Goal: Transaction & Acquisition: Subscribe to service/newsletter

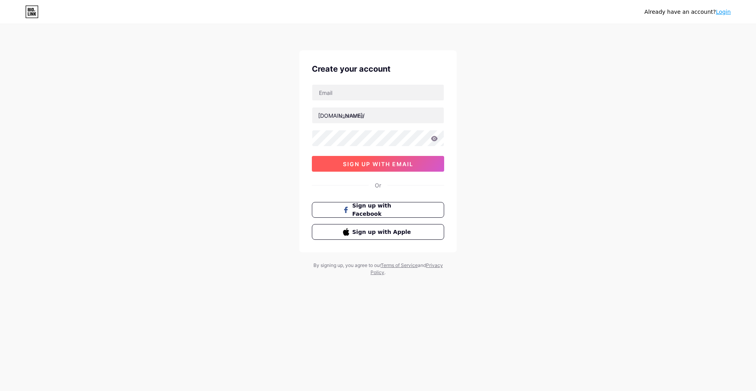
click at [386, 168] on button "sign up with email" at bounding box center [378, 164] width 132 height 16
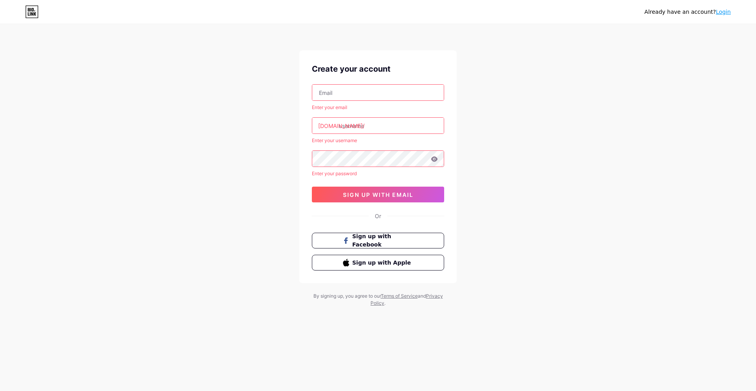
click at [363, 92] on input "text" at bounding box center [378, 93] width 132 height 16
type input "[EMAIL_ADDRESS][DOMAIN_NAME]"
click at [358, 131] on input "text" at bounding box center [378, 126] width 132 height 16
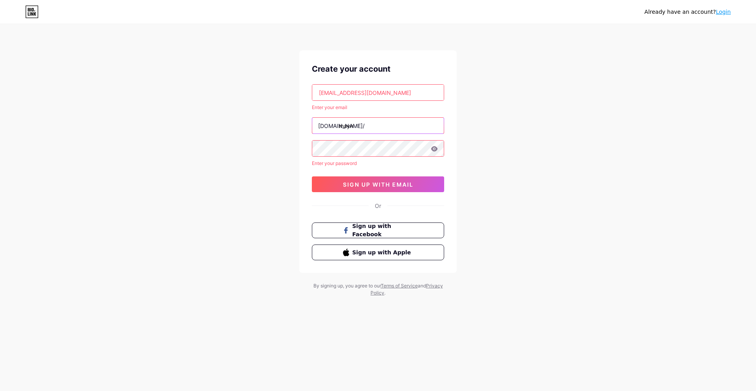
type input "mayn"
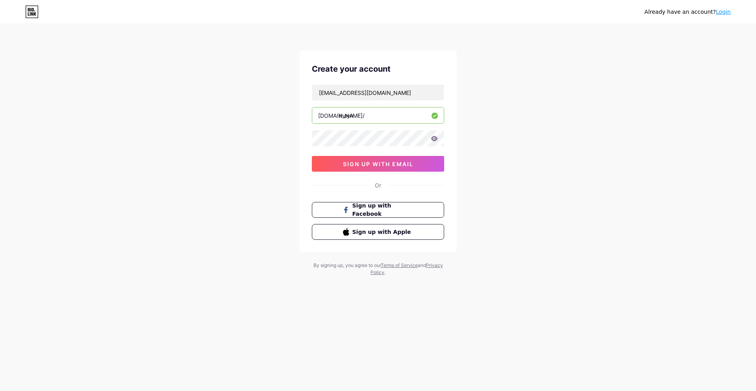
click at [365, 120] on input "mayn" at bounding box center [378, 116] width 132 height 16
type input "mayneu"
click at [358, 163] on span "sign up with email" at bounding box center [378, 164] width 70 height 7
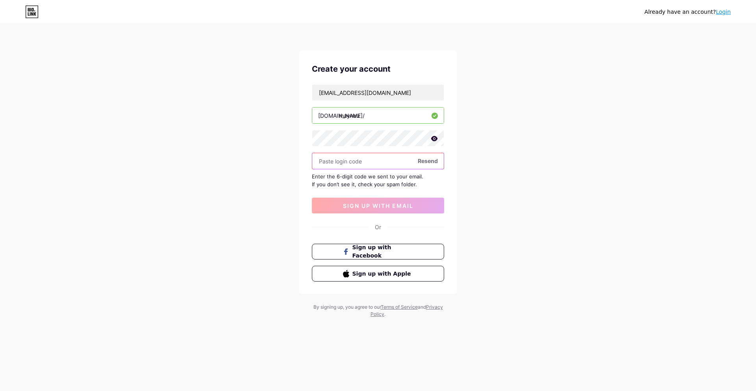
click at [354, 163] on input "text" at bounding box center [378, 161] width 132 height 16
type input "967452"
click at [371, 205] on span "sign up with email" at bounding box center [378, 205] width 70 height 7
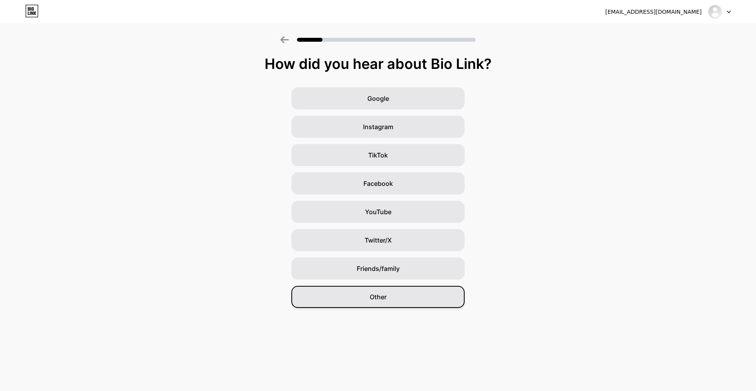
click at [381, 294] on span "Other" at bounding box center [378, 296] width 17 height 9
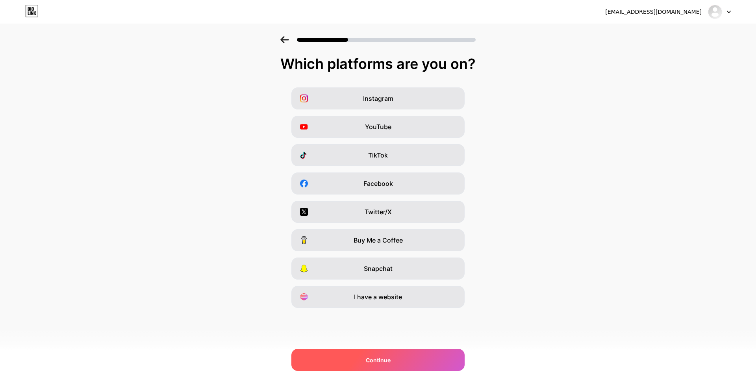
click at [416, 362] on div "Continue" at bounding box center [377, 360] width 173 height 22
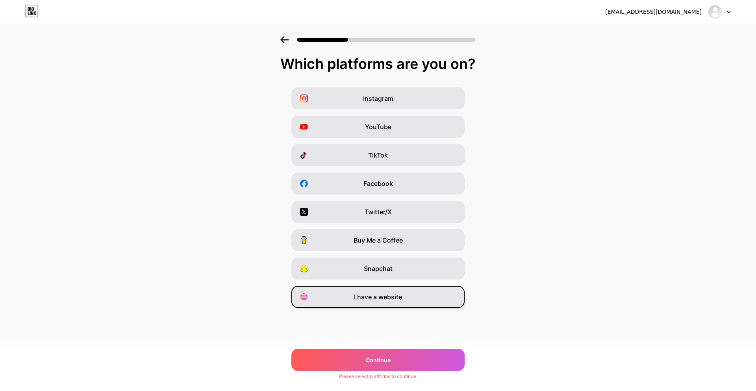
click at [402, 294] on span "I have a website" at bounding box center [378, 296] width 48 height 9
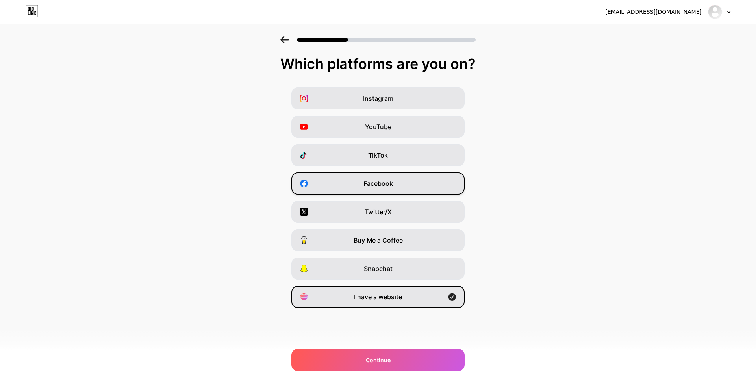
click at [418, 179] on div "Facebook" at bounding box center [377, 183] width 173 height 22
click at [406, 301] on div "I have a website" at bounding box center [377, 297] width 173 height 22
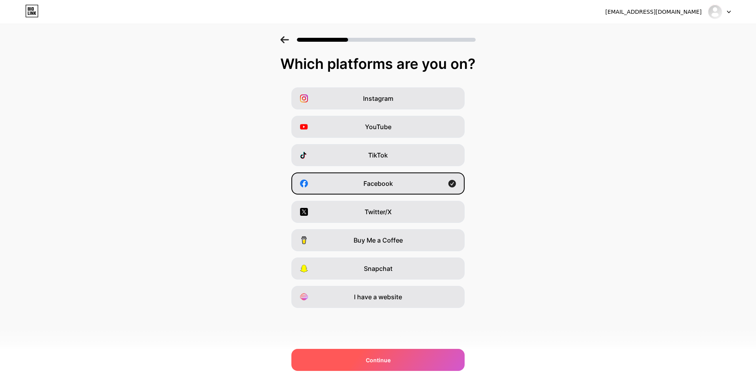
click at [413, 364] on div "Continue" at bounding box center [377, 360] width 173 height 22
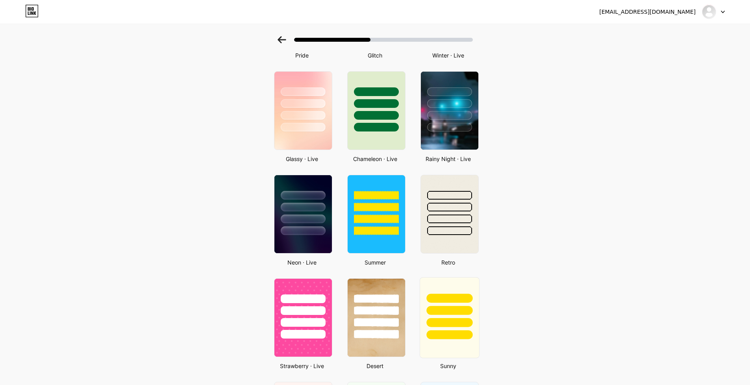
scroll to position [197, 0]
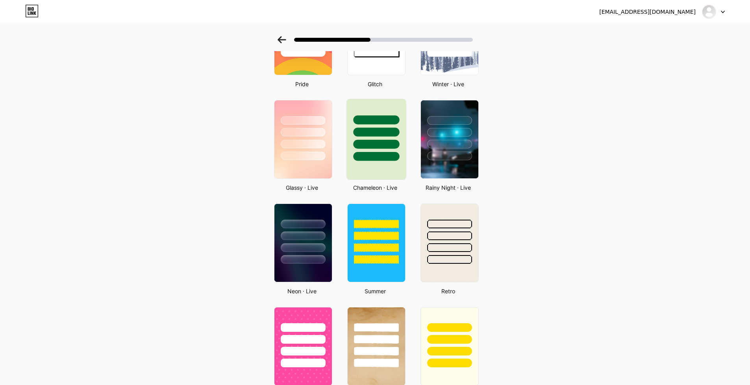
click at [388, 125] on div at bounding box center [376, 130] width 59 height 62
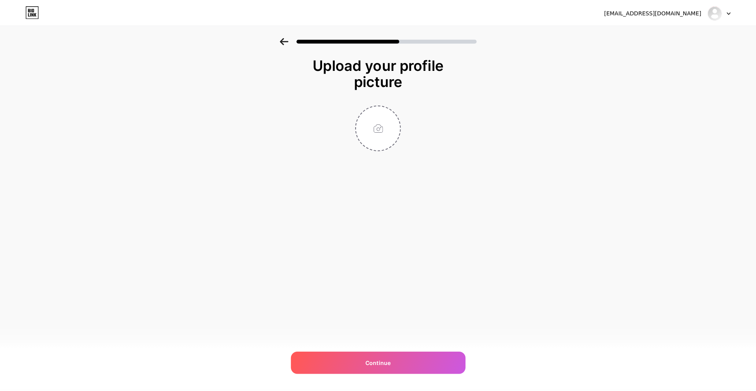
scroll to position [0, 0]
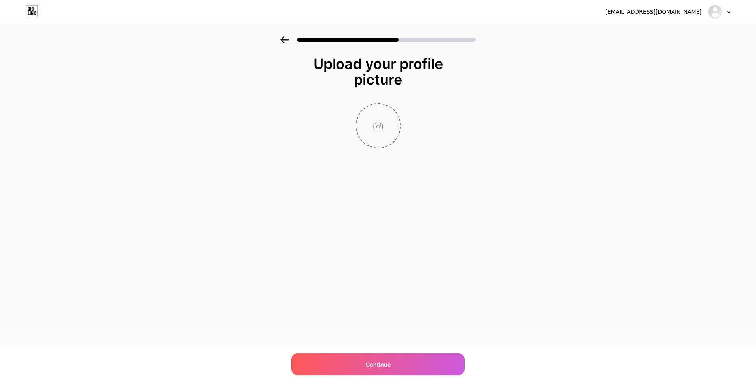
click at [382, 124] on input "file" at bounding box center [378, 126] width 44 height 44
type input "C:\fakepath\z6992262884796_4b321233d515984e9b7a1fab9cc51634.jpg"
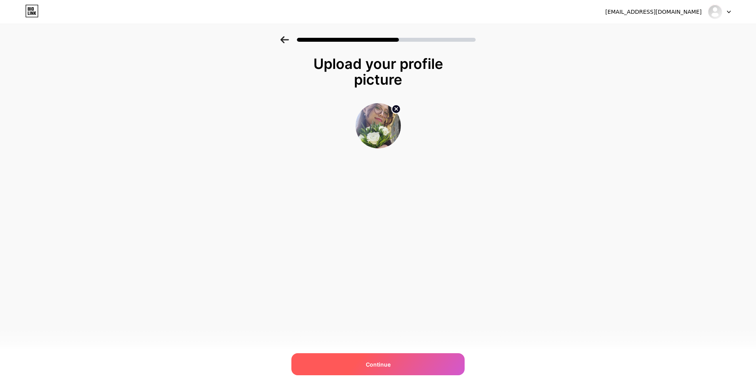
click at [383, 361] on span "Continue" at bounding box center [378, 364] width 25 height 8
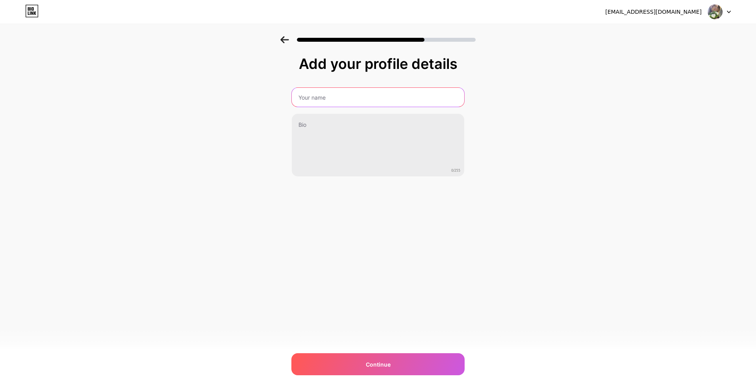
click at [366, 94] on input "text" at bounding box center [378, 97] width 172 height 19
type input "May [PERSON_NAME]"
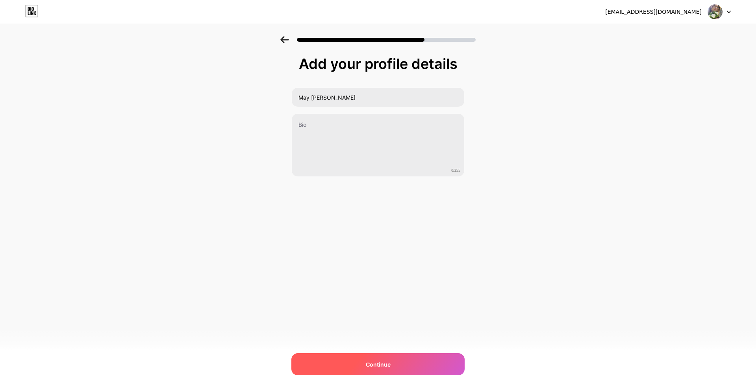
click at [428, 365] on div "Continue" at bounding box center [377, 364] width 173 height 22
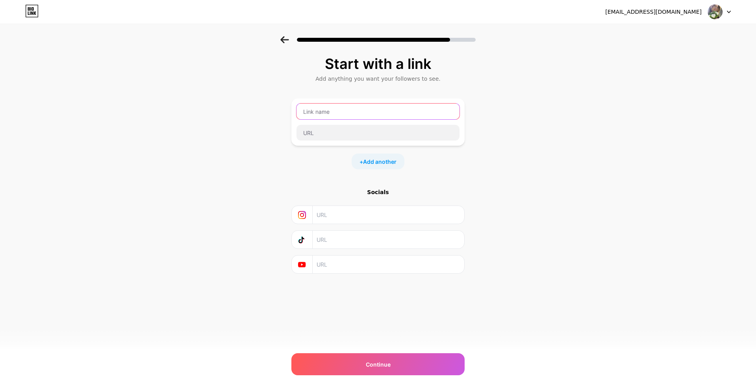
click at [351, 110] on input "text" at bounding box center [378, 112] width 163 height 16
click at [364, 158] on span "Add another" at bounding box center [379, 162] width 33 height 8
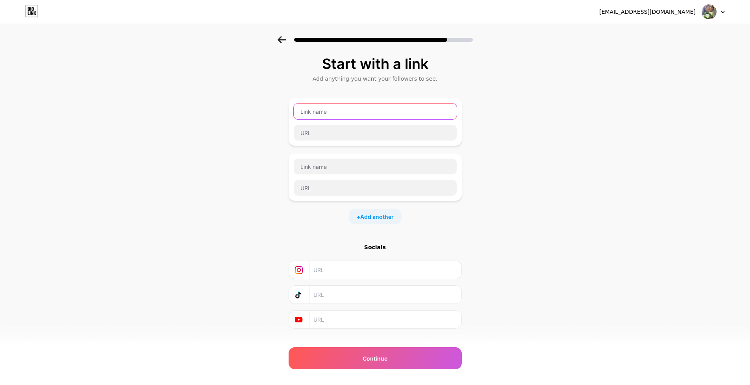
click at [365, 116] on input "text" at bounding box center [375, 112] width 163 height 16
type input "s"
type input "maycat"
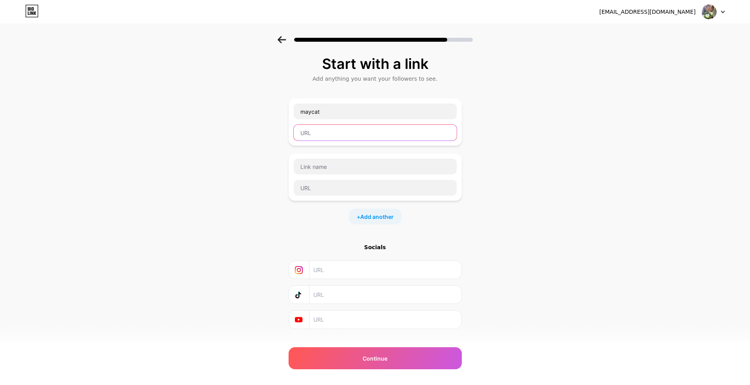
click at [326, 139] on input "text" at bounding box center [375, 133] width 163 height 16
paste input "[URL][DOMAIN_NAME]"
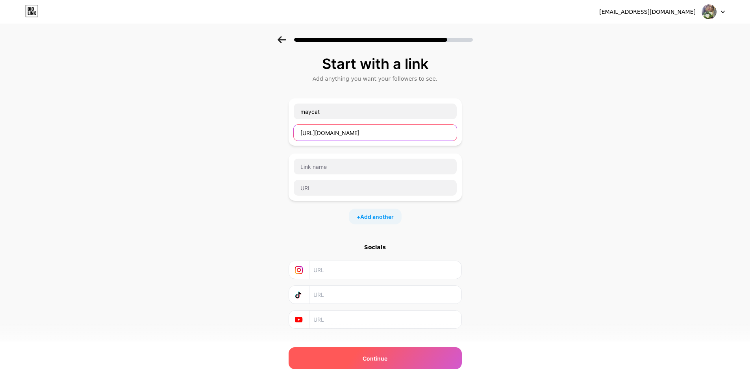
type input "[URL][DOMAIN_NAME]"
click at [394, 364] on div "Continue" at bounding box center [375, 358] width 173 height 22
click at [402, 136] on input "[URL][DOMAIN_NAME]" at bounding box center [375, 133] width 163 height 16
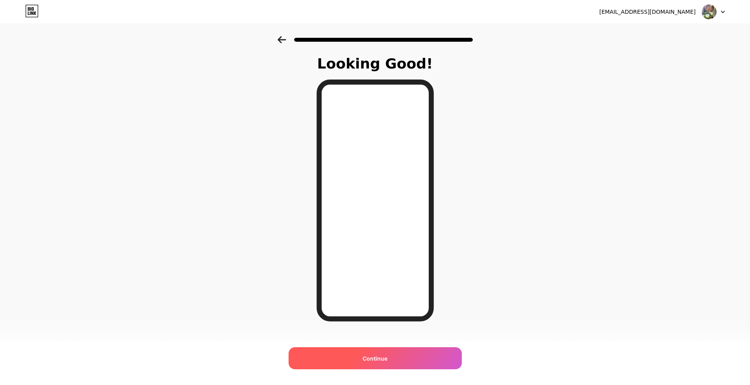
click at [375, 363] on div "Continue" at bounding box center [375, 358] width 173 height 22
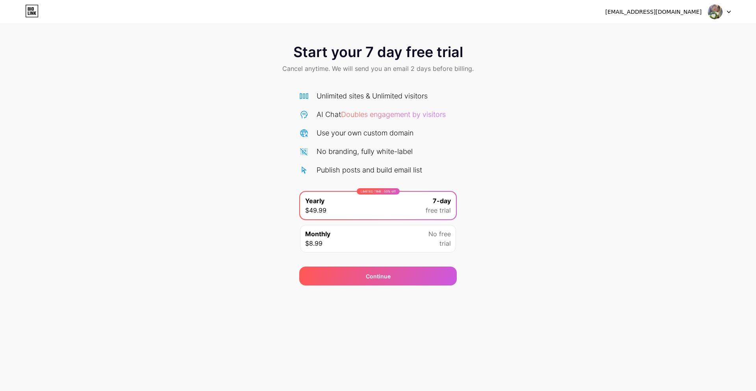
click at [527, 247] on div "Start your 7 day free trial Cancel anytime. We will send you an email 2 days be…" at bounding box center [378, 160] width 756 height 249
click at [540, 213] on div "Start your 7 day free trial Cancel anytime. We will send you an email 2 days be…" at bounding box center [378, 160] width 756 height 249
click at [726, 12] on div at bounding box center [719, 12] width 23 height 14
click at [660, 31] on li "Logout" at bounding box center [682, 32] width 98 height 21
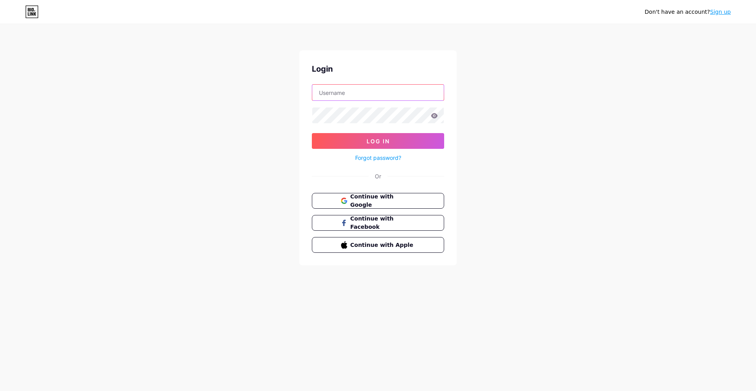
type input "[EMAIL_ADDRESS][DOMAIN_NAME]"
click at [387, 145] on button "Log In" at bounding box center [378, 141] width 132 height 16
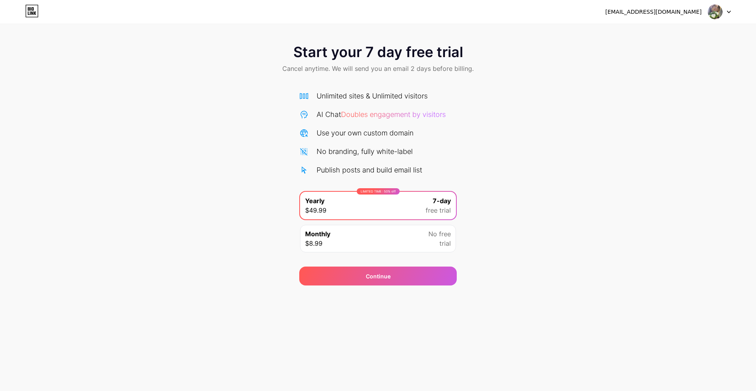
click at [175, 141] on div "Start your 7 day free trial Cancel anytime. We will send you an email 2 days be…" at bounding box center [378, 160] width 756 height 249
click at [33, 13] on icon at bounding box center [32, 13] width 2 height 4
click at [520, 193] on div "Start your 7 day free trial Cancel anytime. We will send you an email 2 days be…" at bounding box center [378, 160] width 756 height 249
click at [239, 128] on div "Start your 7 day free trial Cancel anytime. We will send you an email 2 days be…" at bounding box center [378, 160] width 756 height 249
